Goal: Book appointment/travel/reservation

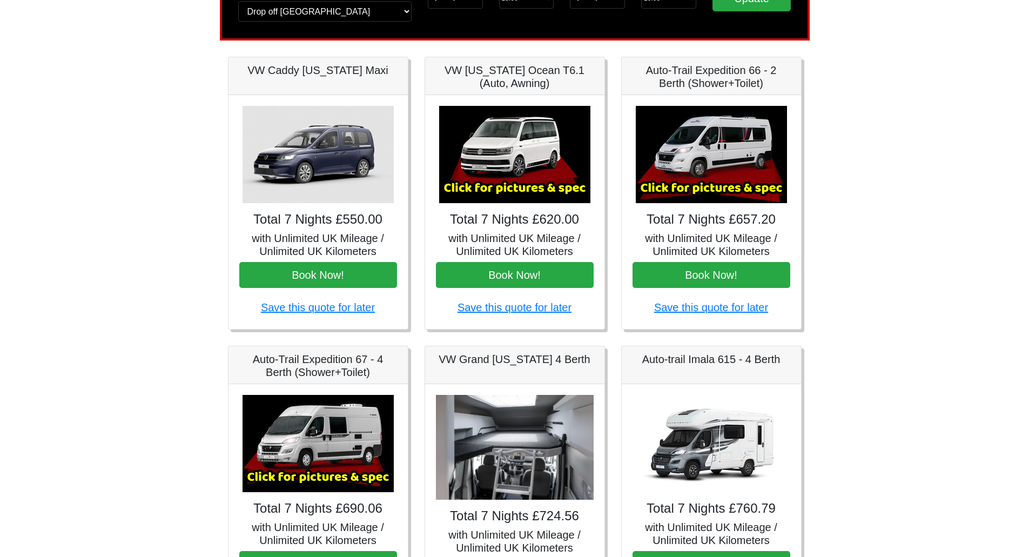
scroll to position [189, 0]
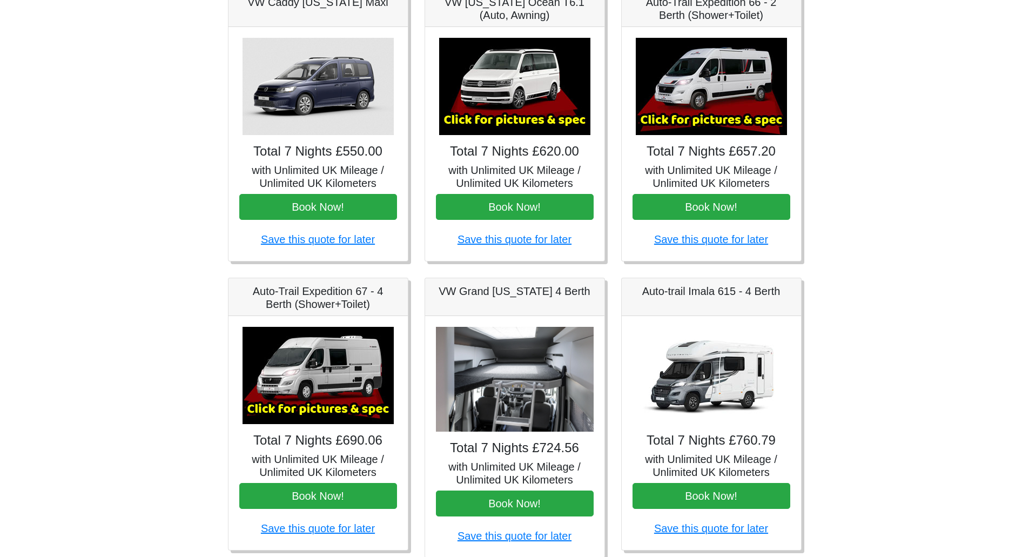
click at [699, 192] on div "× Fiat Toleno L 2 Spec TECHNICAL DATA Engine: Fiat Ducato 115bhp, 2 litre Diese…" at bounding box center [711, 144] width 179 height 234
click at [700, 201] on button "Book Now!" at bounding box center [712, 207] width 158 height 26
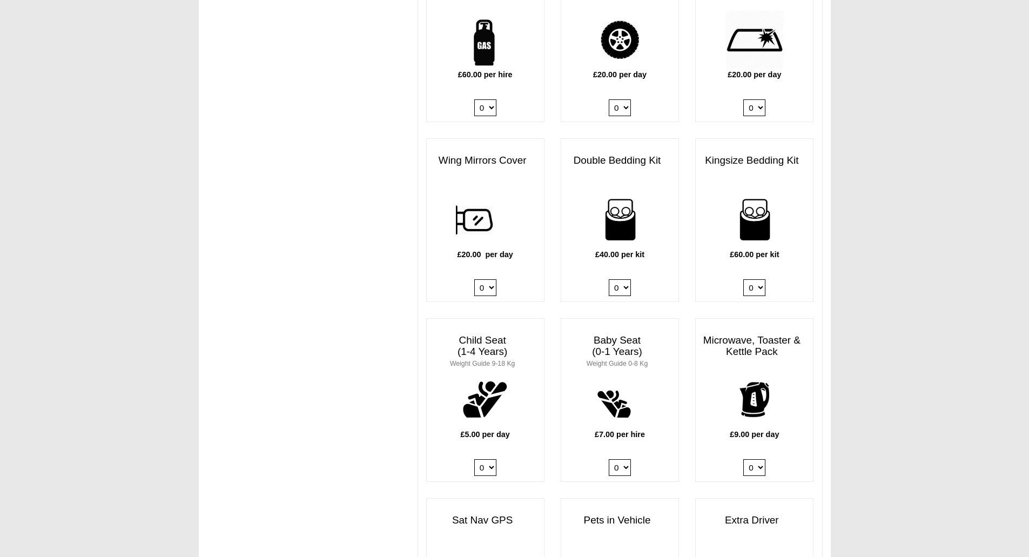
scroll to position [814, 0]
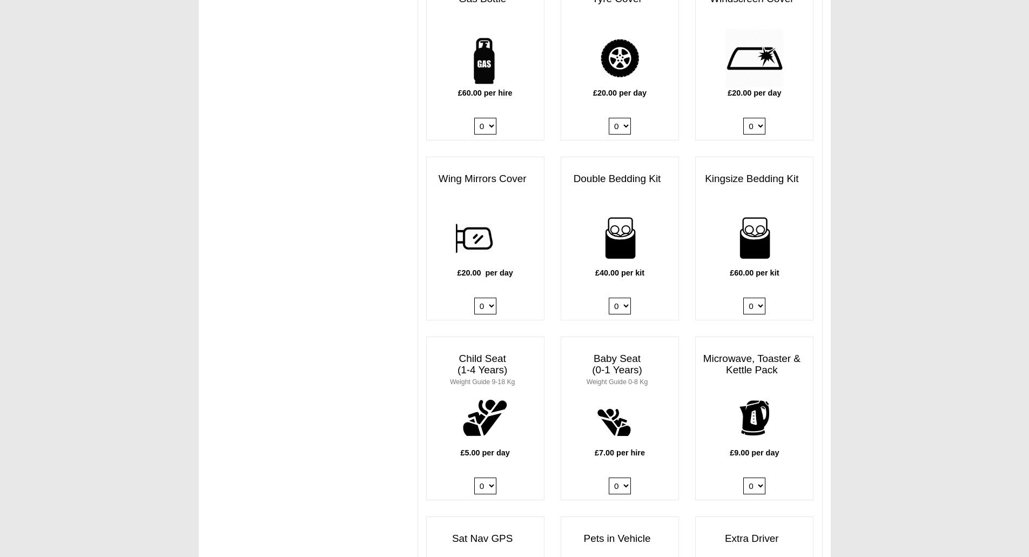
click at [759, 298] on select "0 1 2 3 4" at bounding box center [754, 306] width 22 height 17
select select "Kingsize Bedding Kit x QTY 1 @ 60.00 GBP per kit."
click at [743, 298] on select "0 1 2 3 4" at bounding box center [754, 306] width 22 height 17
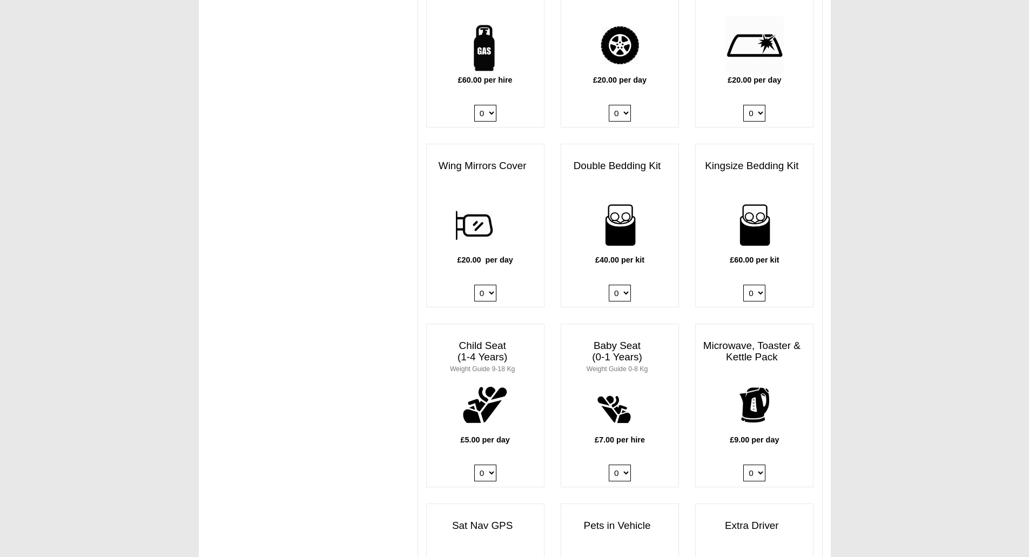
scroll to position [827, 0]
click at [756, 464] on select "0 1" at bounding box center [754, 472] width 22 height 17
click at [743, 464] on select "0 1" at bounding box center [754, 472] width 22 height 17
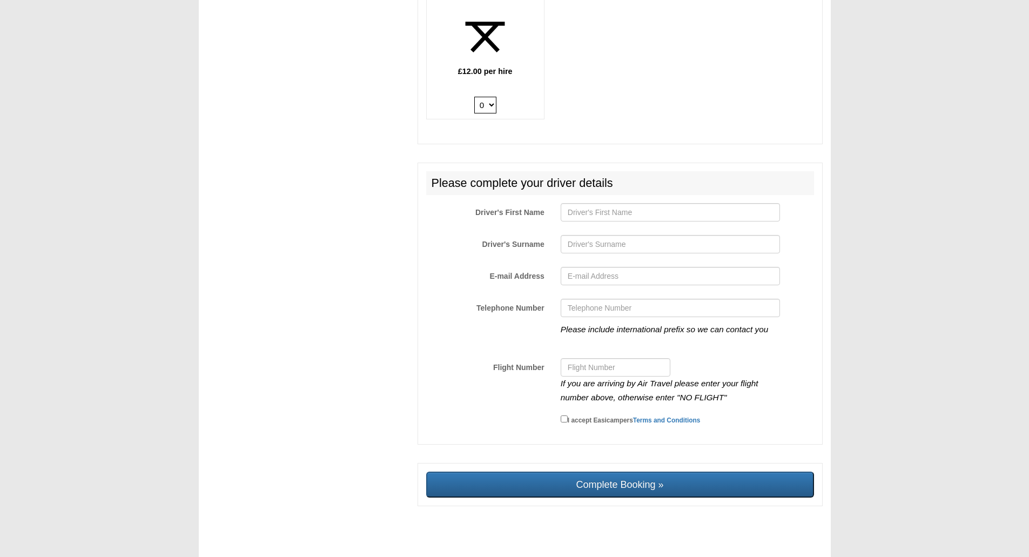
scroll to position [1735, 0]
